Goal: Transaction & Acquisition: Purchase product/service

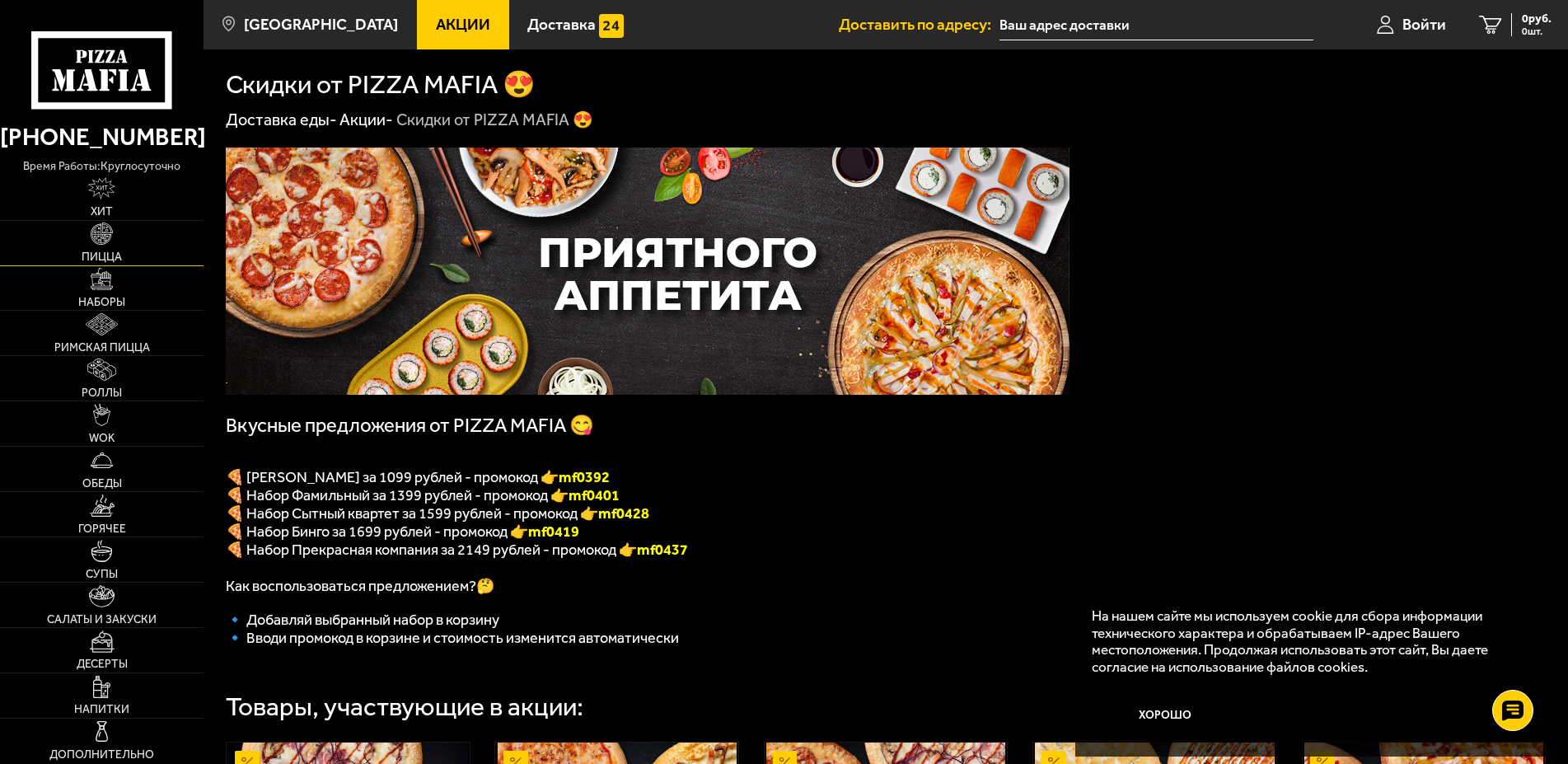
click at [95, 250] on link "Пицца" at bounding box center [102, 242] width 204 height 44
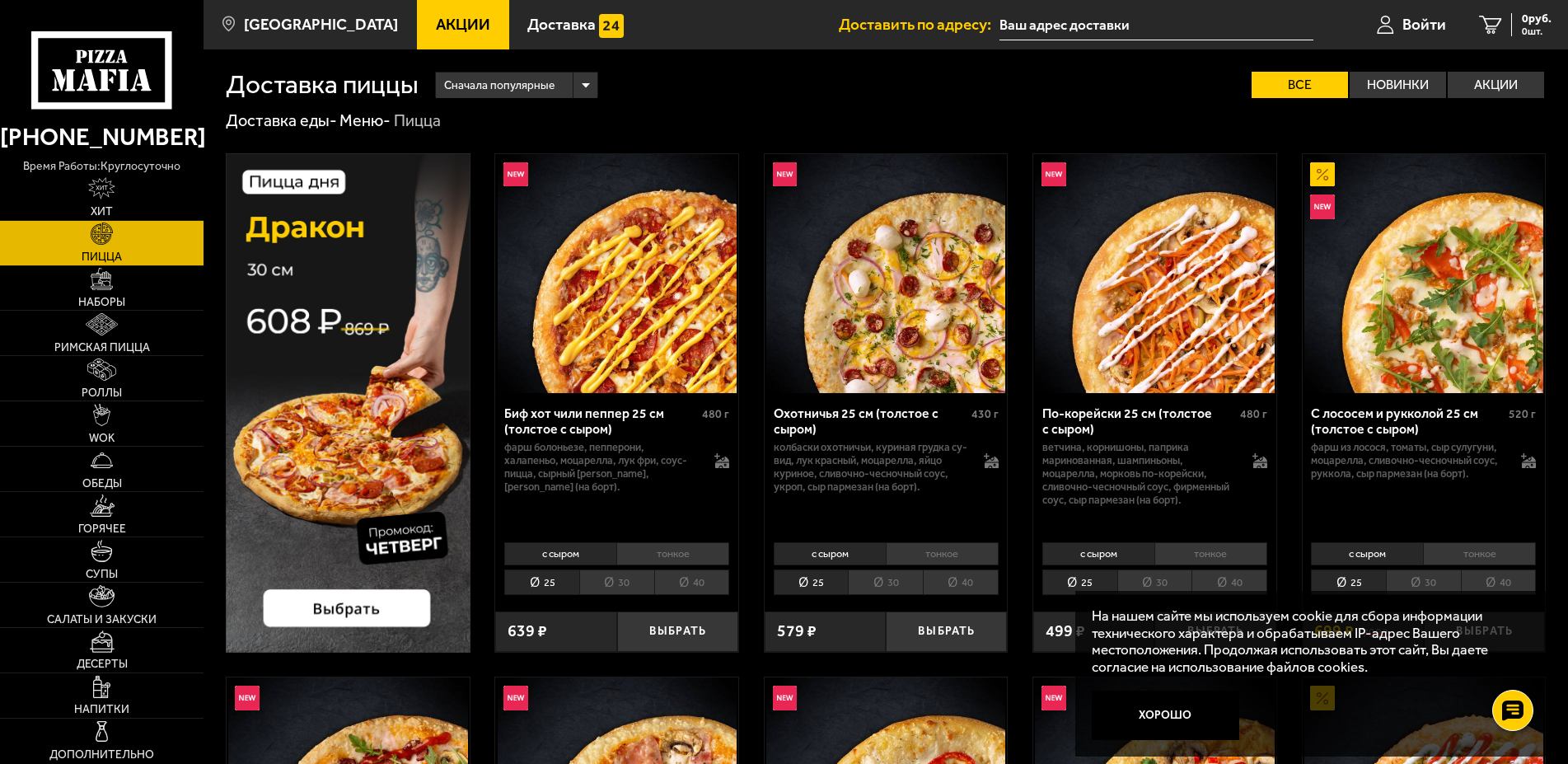
click at [411, 421] on img at bounding box center [349, 403] width 245 height 499
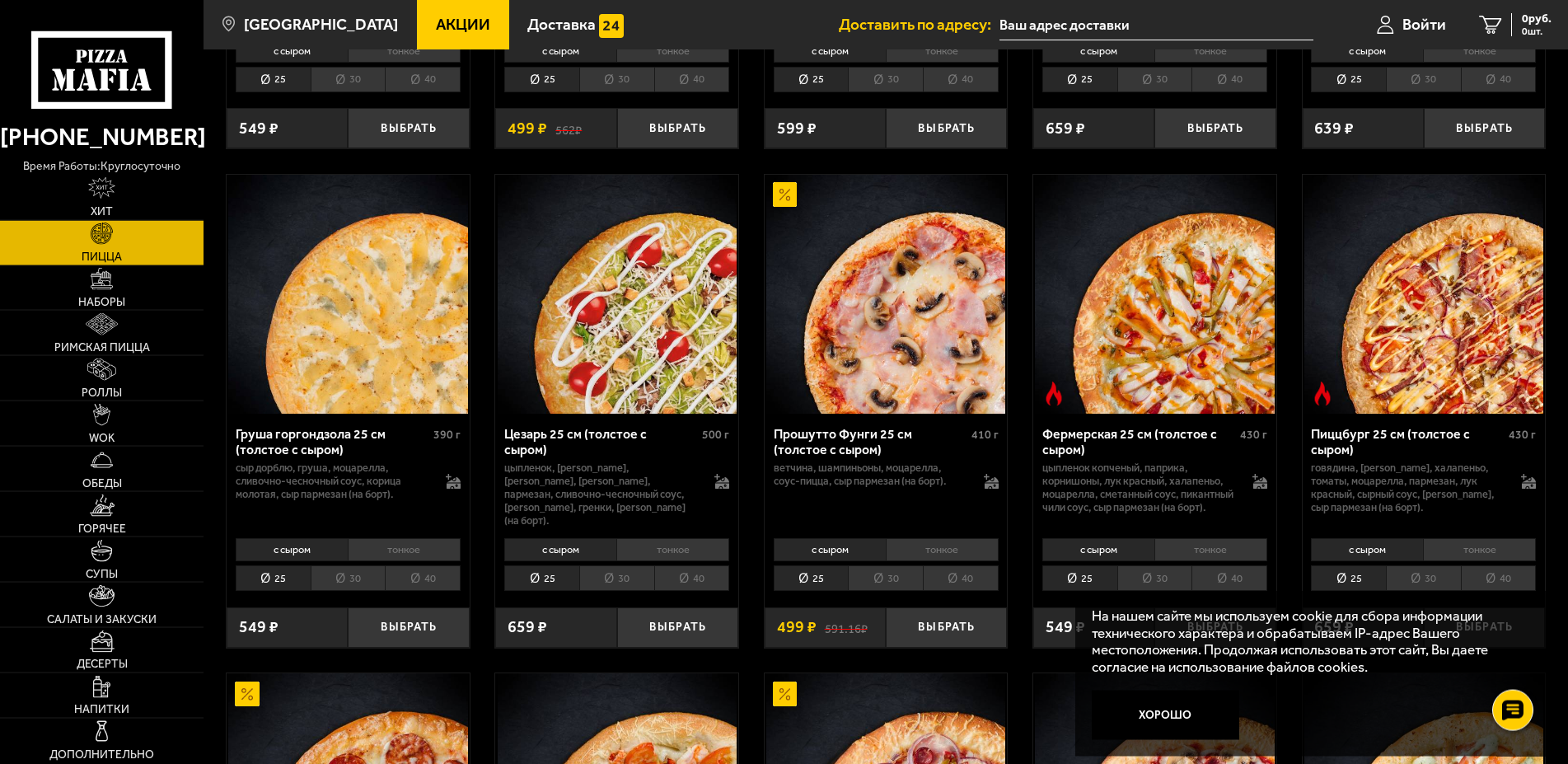
scroll to position [1513, 0]
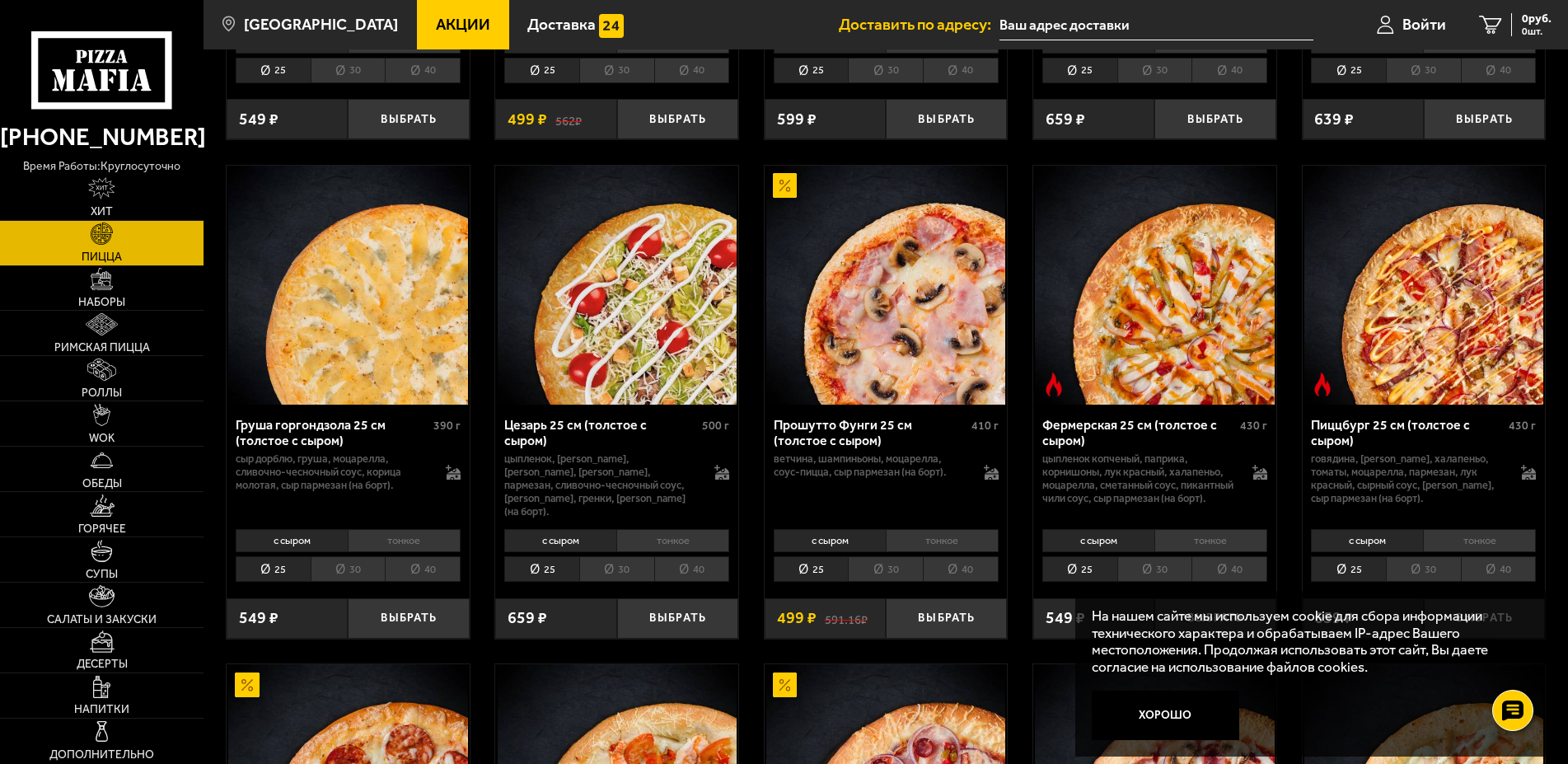
click at [1473, 552] on li "тонкое" at bounding box center [1479, 541] width 113 height 23
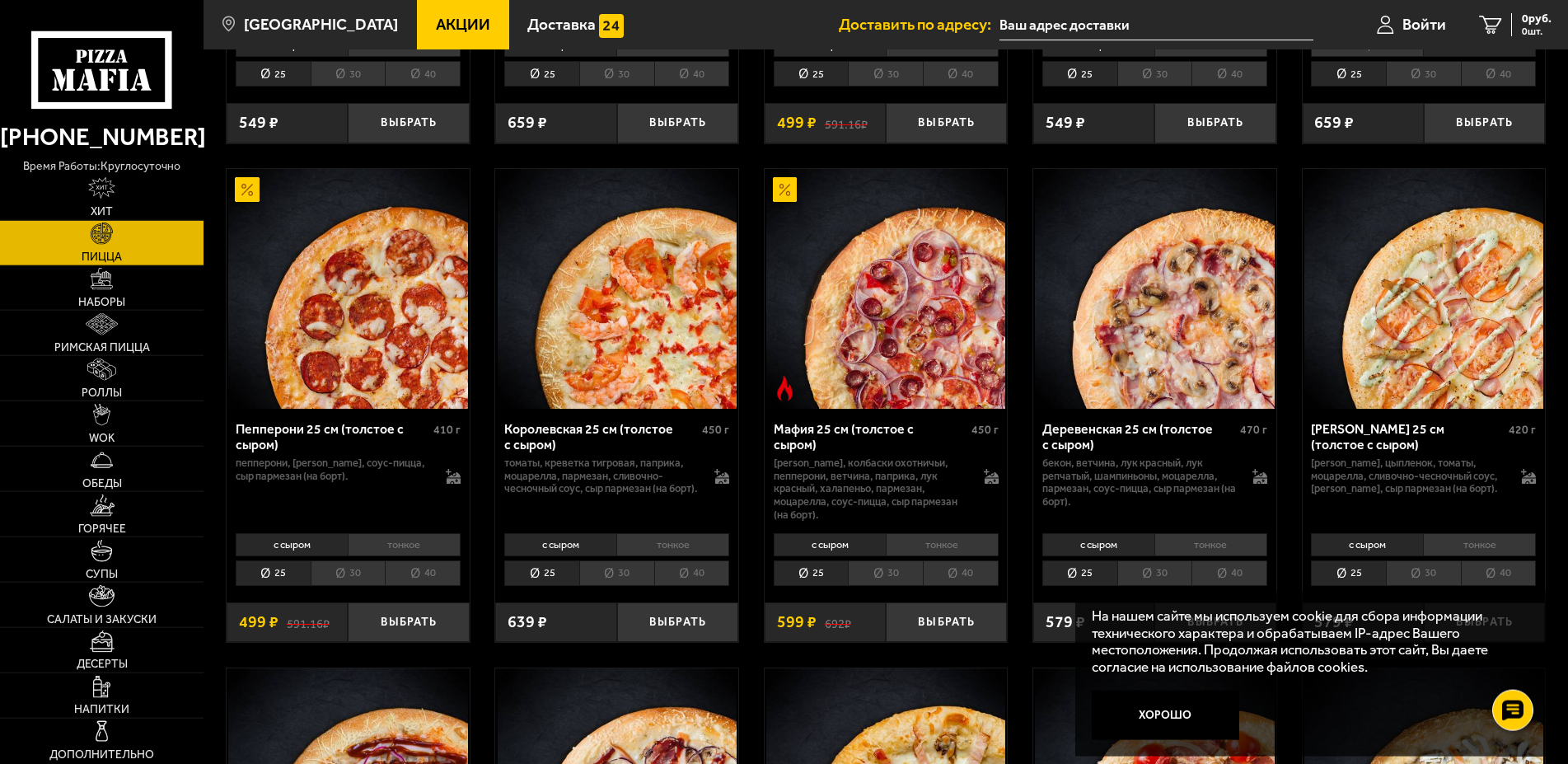
scroll to position [2017, 0]
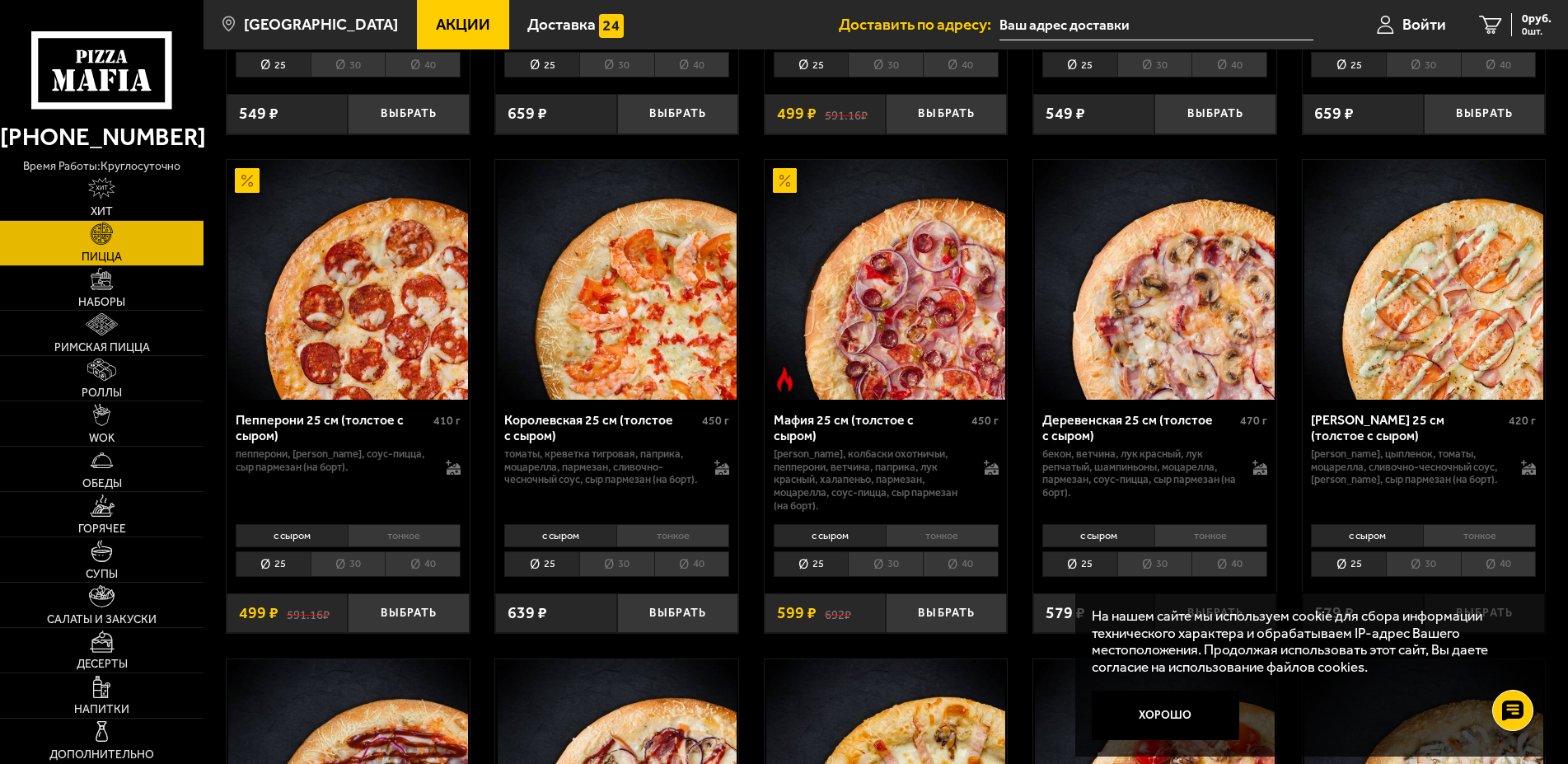
click at [342, 577] on li "30" at bounding box center [348, 564] width 75 height 25
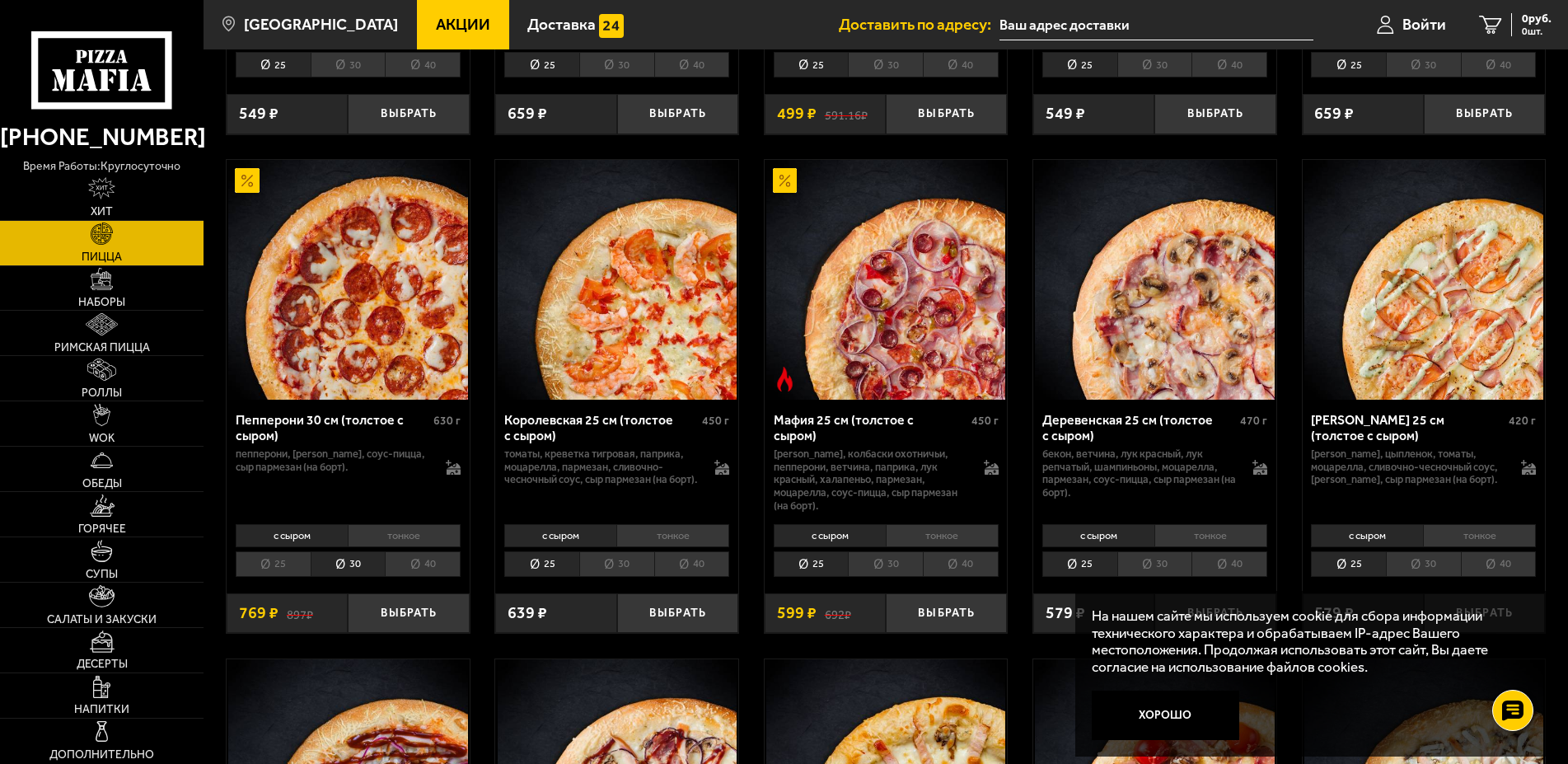
click at [393, 547] on li "тонкое" at bounding box center [403, 536] width 113 height 23
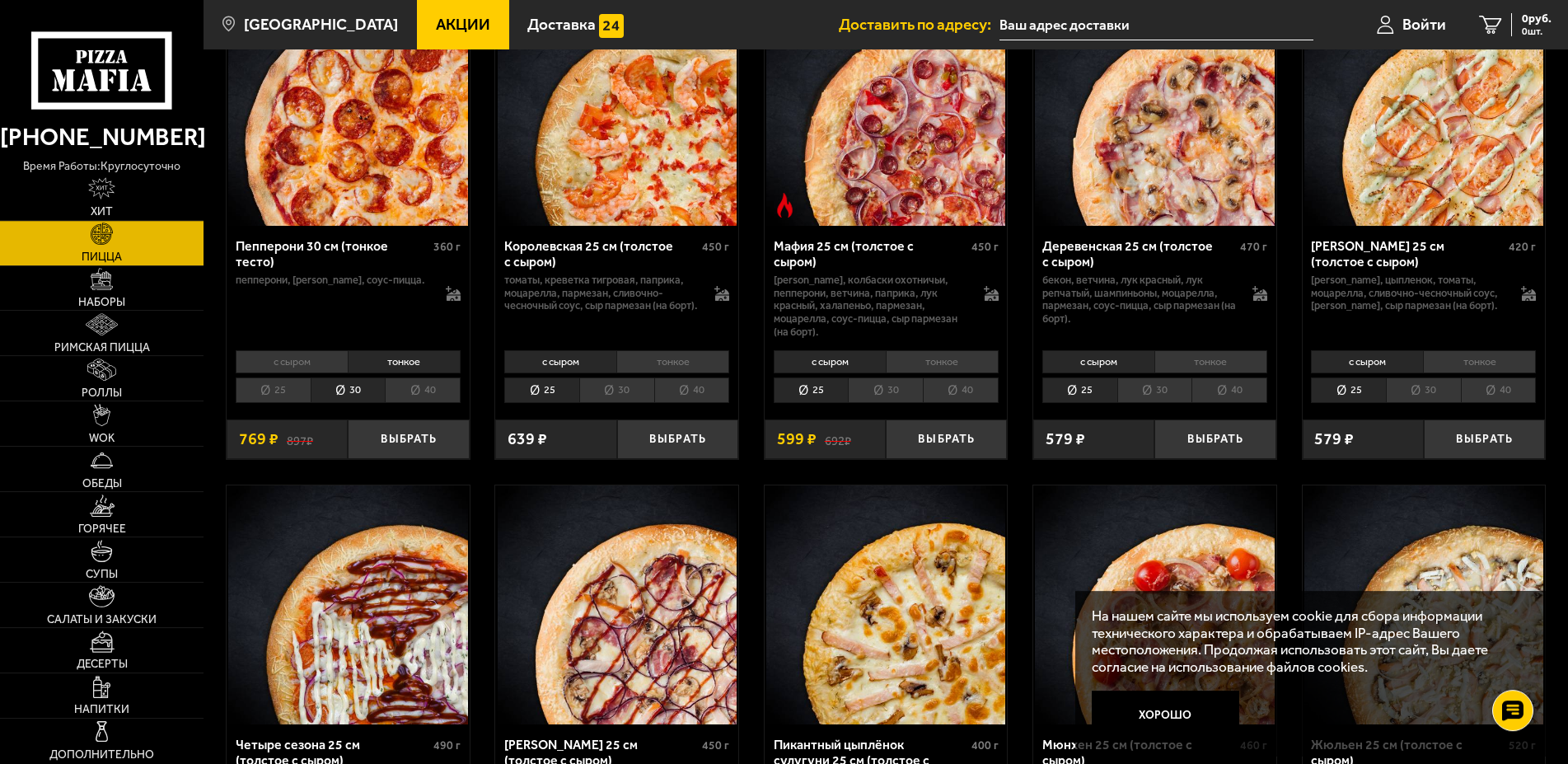
scroll to position [2186, 0]
